Goal: Use online tool/utility

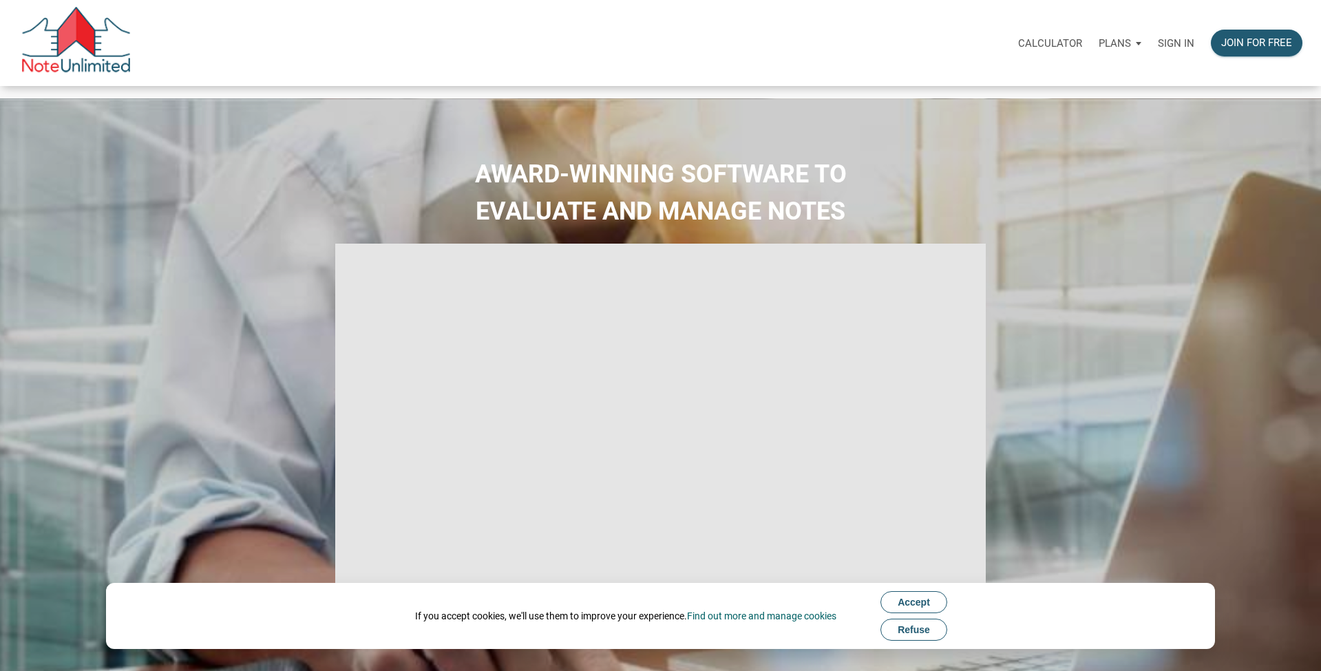
click at [1073, 47] on p "Calculator" at bounding box center [1050, 43] width 64 height 12
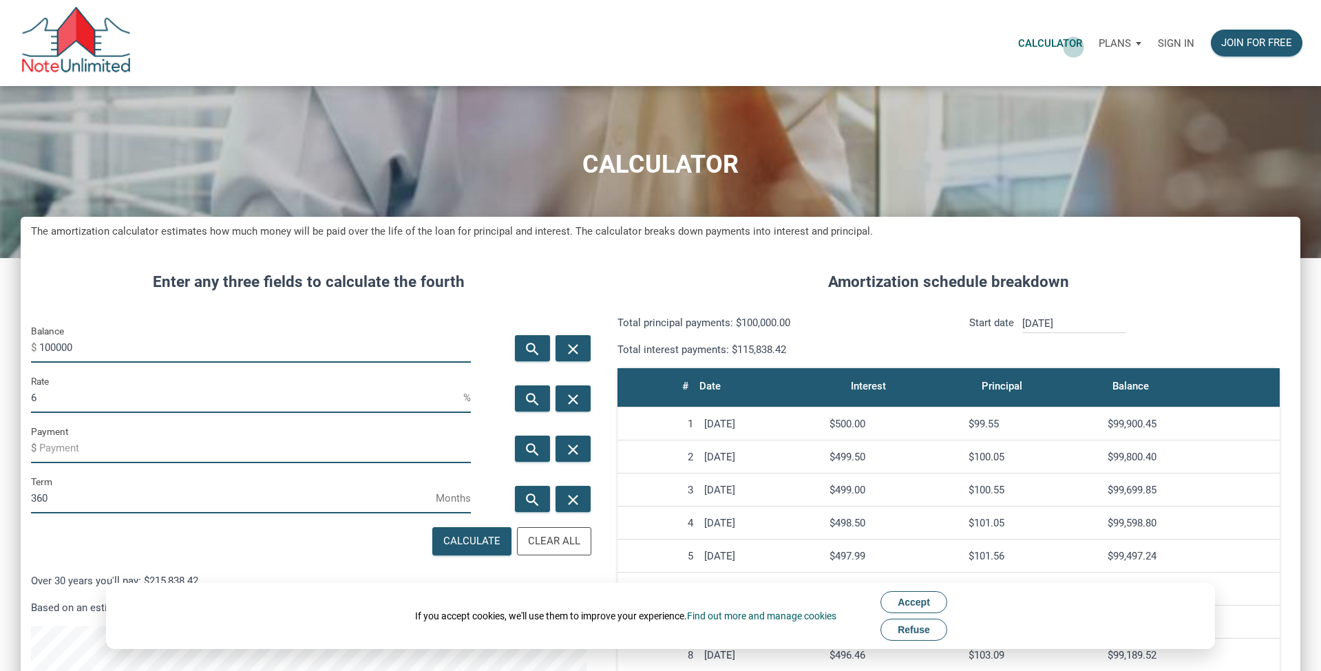
scroll to position [757, 1280]
drag, startPoint x: 78, startPoint y: 339, endPoint x: 30, endPoint y: 340, distance: 48.2
click at [30, 340] on div "Balance $ 100000" at bounding box center [251, 348] width 461 height 50
type input "1500000"
click at [52, 395] on input "6" at bounding box center [247, 397] width 432 height 31
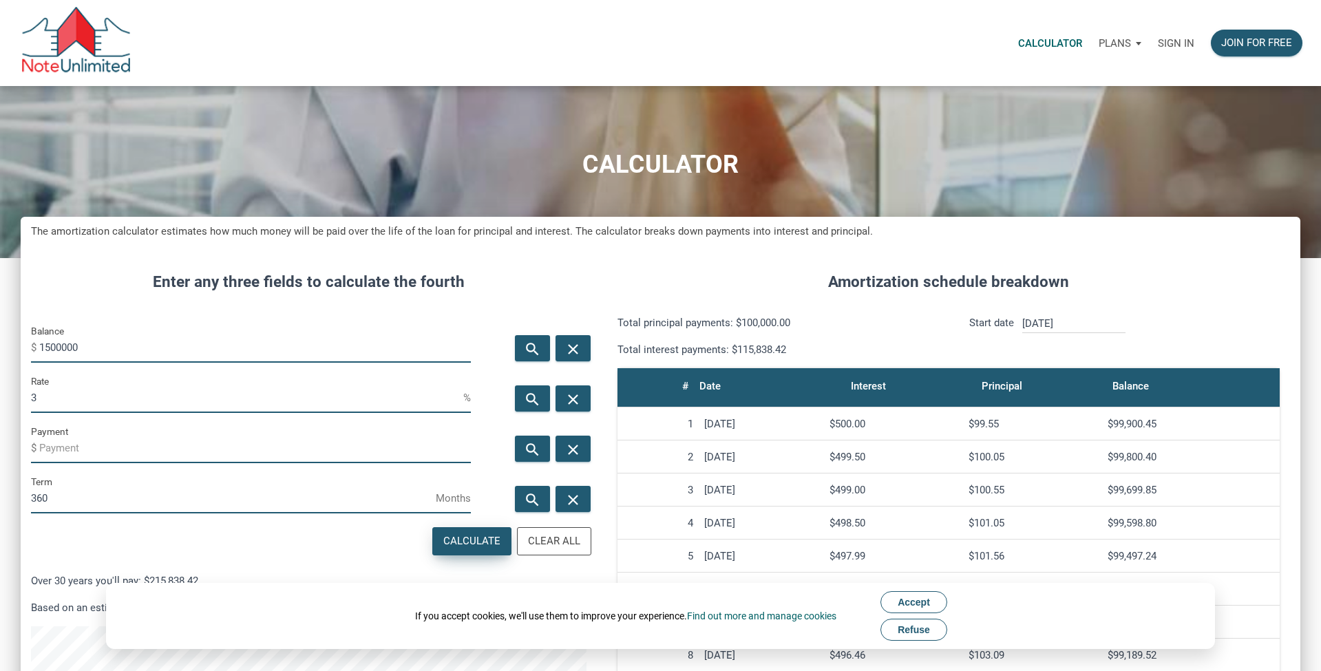
type input "3"
click at [488, 549] on div "Calculate" at bounding box center [472, 541] width 78 height 27
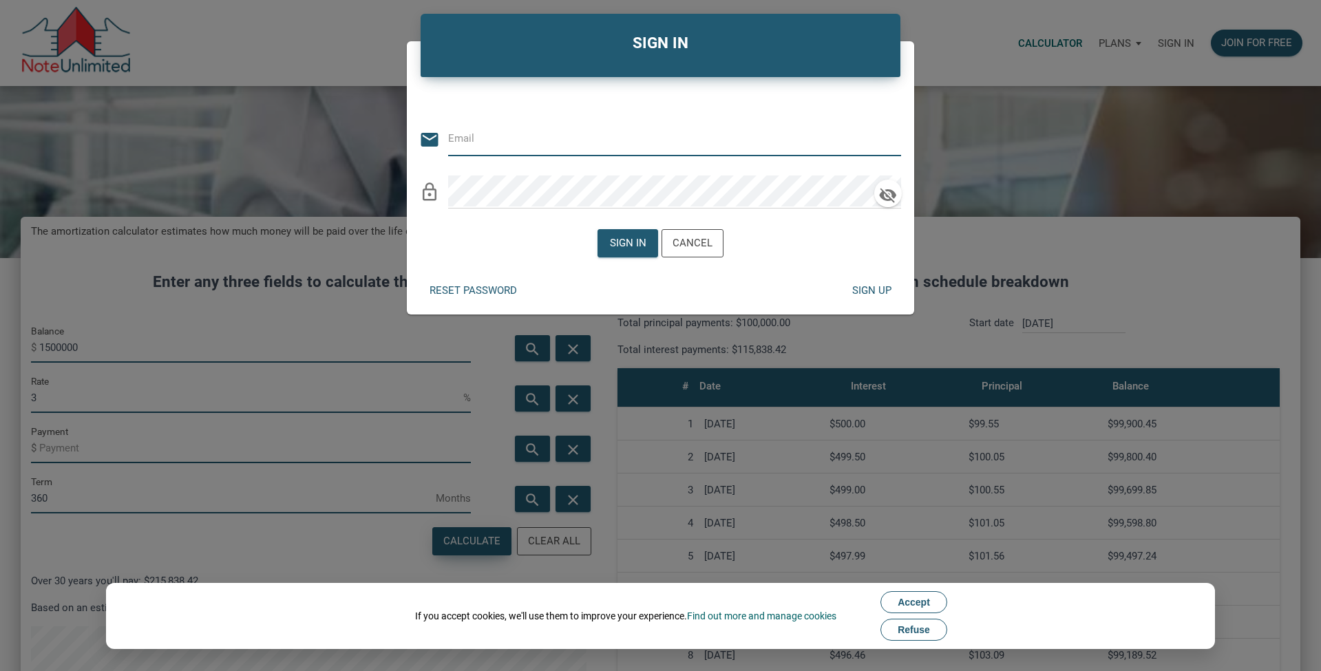
type input "[PERSON_NAME][EMAIL_ADDRESS][DOMAIN_NAME]"
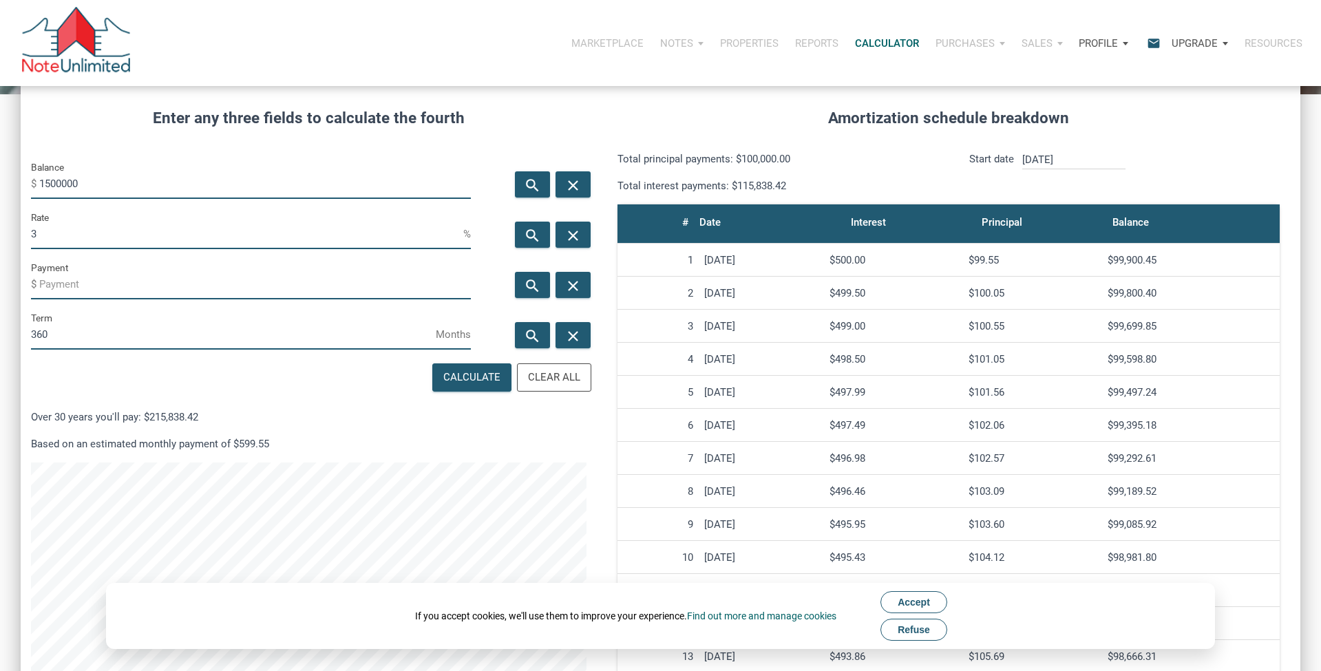
scroll to position [92, 0]
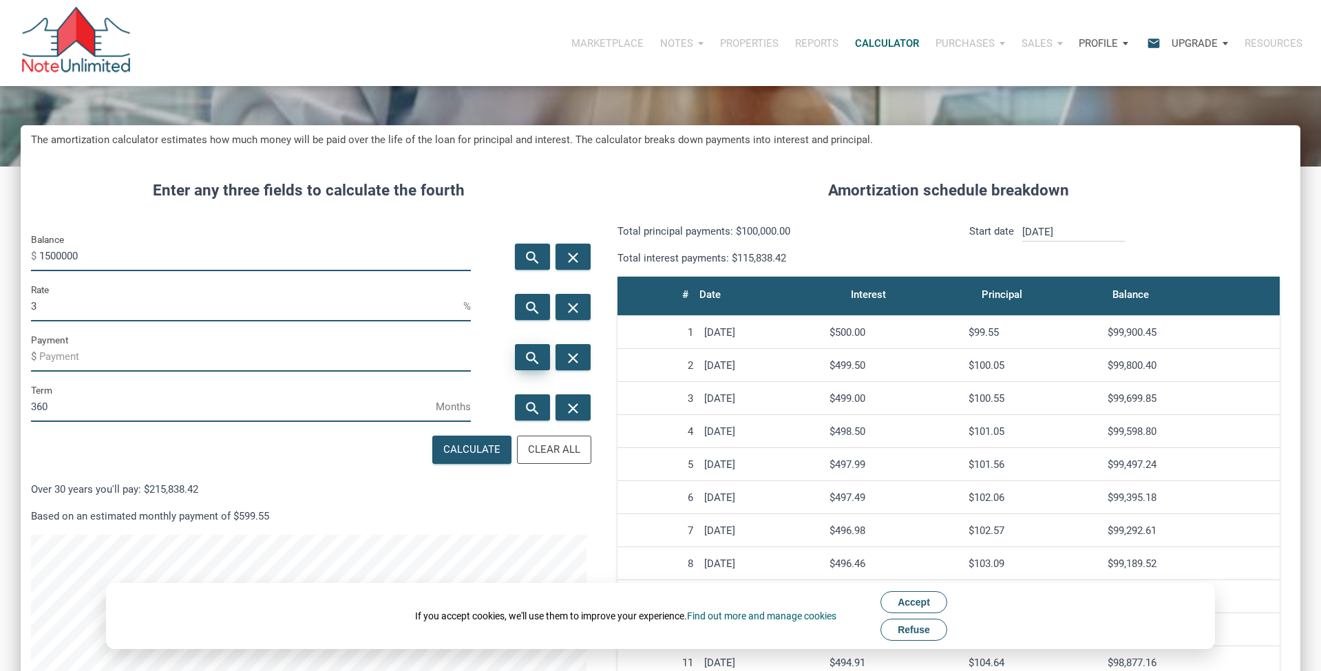
click at [534, 358] on icon "search" at bounding box center [533, 357] width 17 height 17
type input "-6324.06"
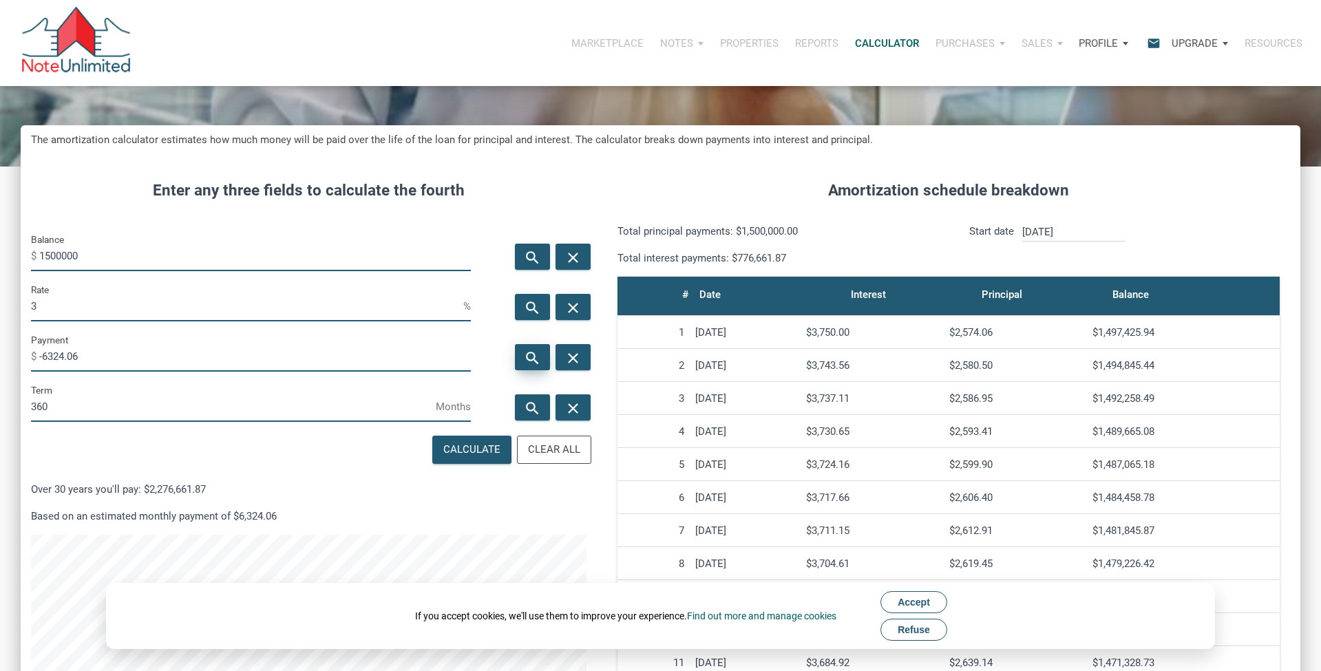
scroll to position [757, 1280]
click at [979, 338] on td "$2,574.06" at bounding box center [1015, 332] width 143 height 33
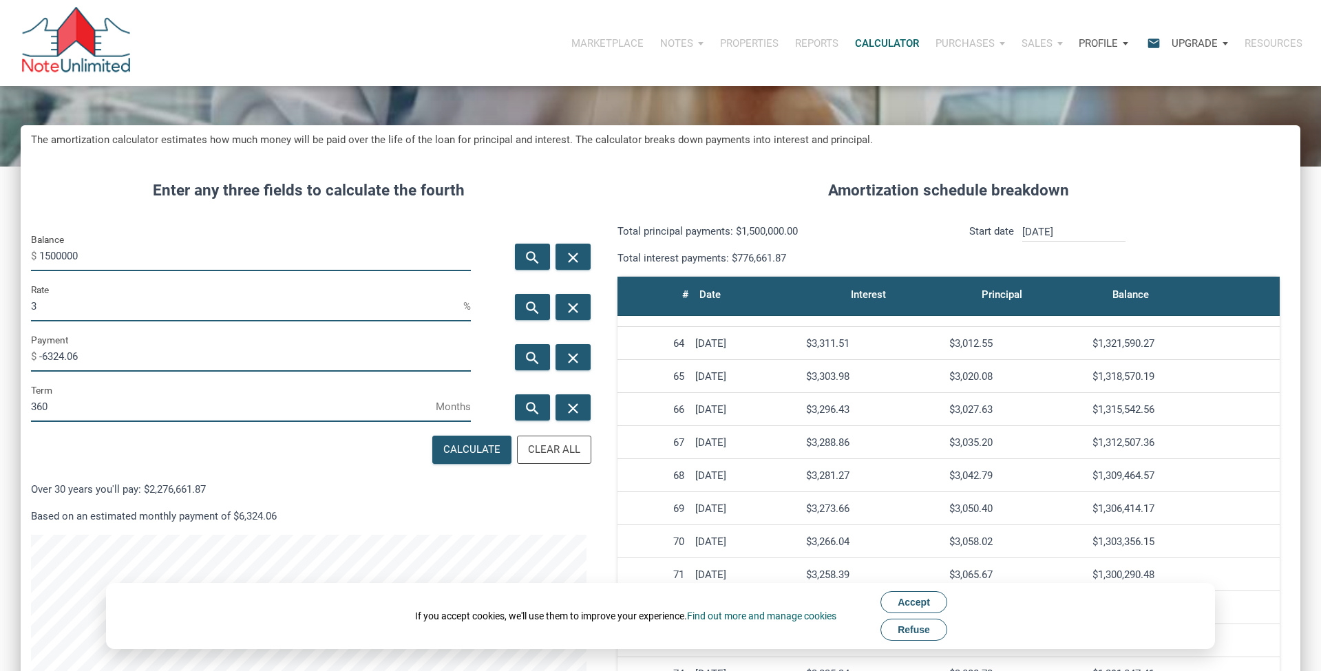
scroll to position [2320, 0]
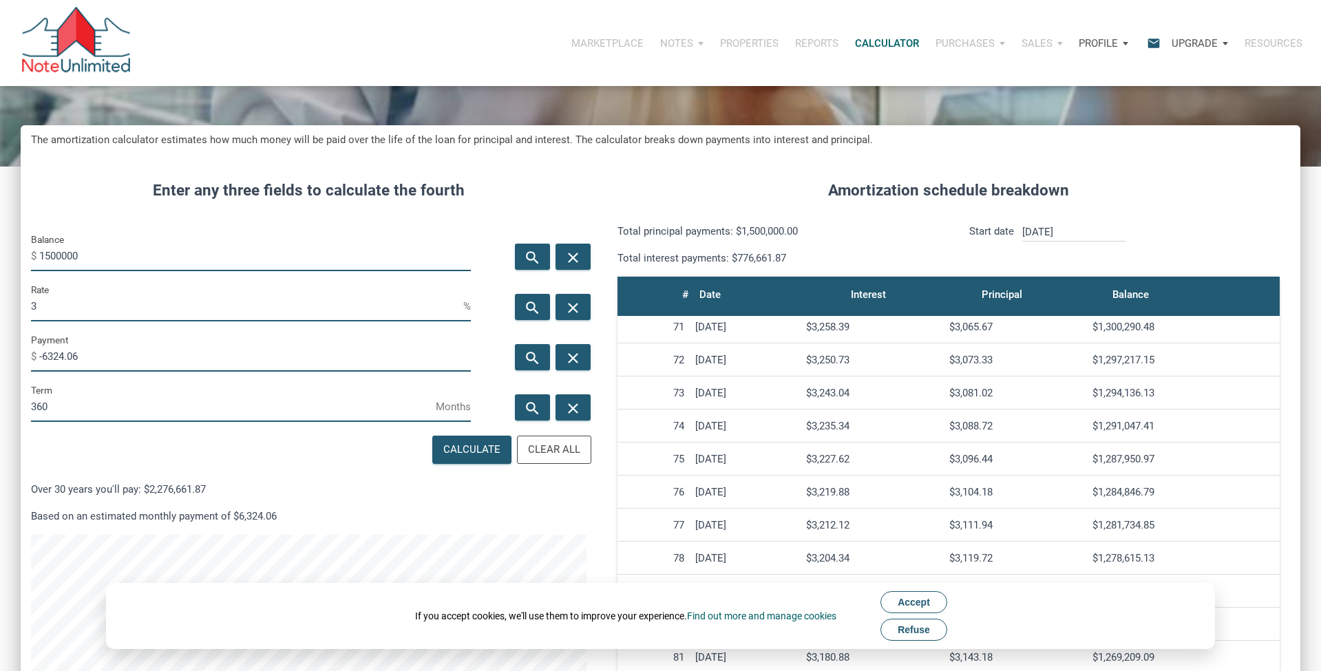
click at [920, 609] on button "Accept" at bounding box center [914, 602] width 67 height 22
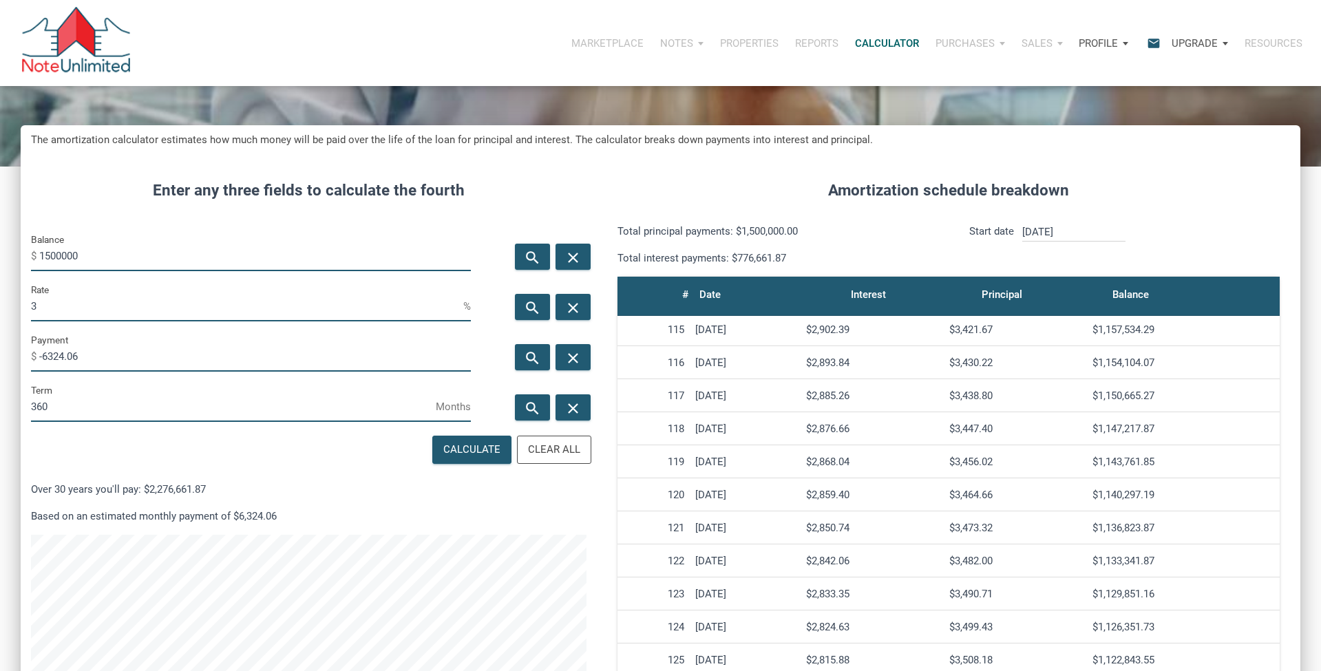
scroll to position [3741, 0]
drag, startPoint x: 1171, startPoint y: 524, endPoint x: 1098, endPoint y: 523, distance: 73.0
click at [1098, 523] on div "$1,140,297.19" at bounding box center [1184, 524] width 182 height 12
